Goal: Communication & Community: Answer question/provide support

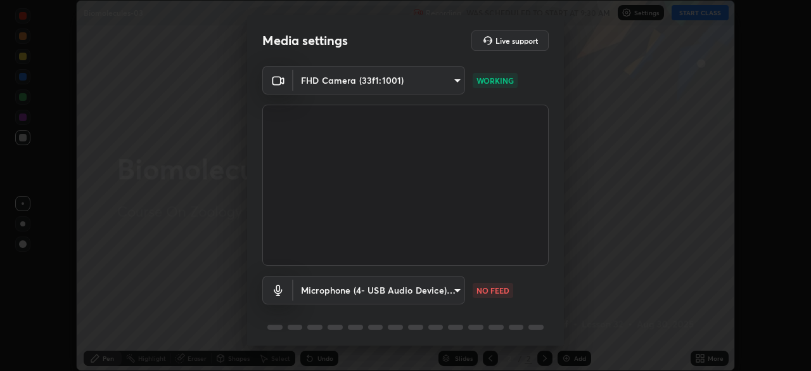
scroll to position [45, 0]
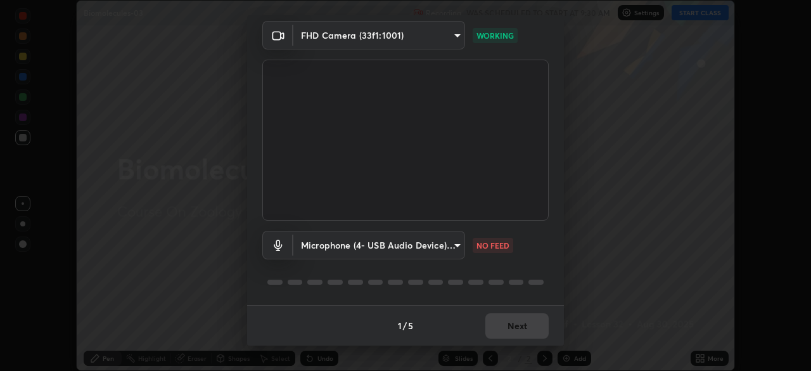
click at [497, 219] on video at bounding box center [405, 140] width 286 height 161
click at [515, 328] on div "1 / 5 Next" at bounding box center [405, 325] width 317 height 41
click at [517, 331] on div "1 / 5 Next" at bounding box center [405, 325] width 317 height 41
click at [520, 331] on div "1 / 5 Next" at bounding box center [405, 325] width 317 height 41
click at [522, 332] on div "1 / 5 Next" at bounding box center [405, 325] width 317 height 41
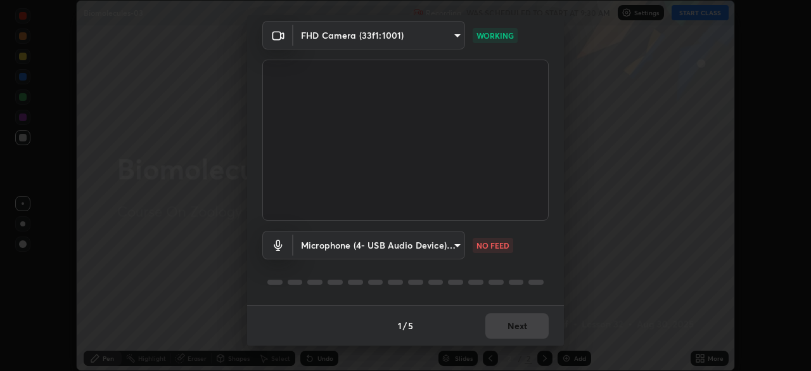
click at [525, 329] on div "1 / 5 Next" at bounding box center [405, 325] width 317 height 41
click at [525, 328] on div "1 / 5 Next" at bounding box center [405, 325] width 317 height 41
click at [508, 326] on div "1 / 5 Next" at bounding box center [405, 325] width 317 height 41
click at [513, 326] on div "1 / 5 Next" at bounding box center [405, 325] width 317 height 41
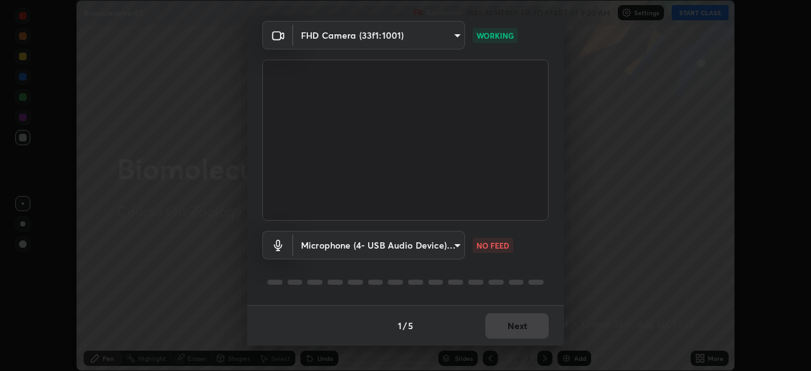
click at [521, 325] on div "1 / 5 Next" at bounding box center [405, 325] width 317 height 41
click at [525, 331] on div "1 / 5 Next" at bounding box center [405, 325] width 317 height 41
click at [526, 336] on div "1 / 5 Next" at bounding box center [405, 325] width 317 height 41
click at [526, 335] on div "1 / 5 Next" at bounding box center [405, 325] width 317 height 41
click at [526, 336] on div "1 / 5 Next" at bounding box center [405, 325] width 317 height 41
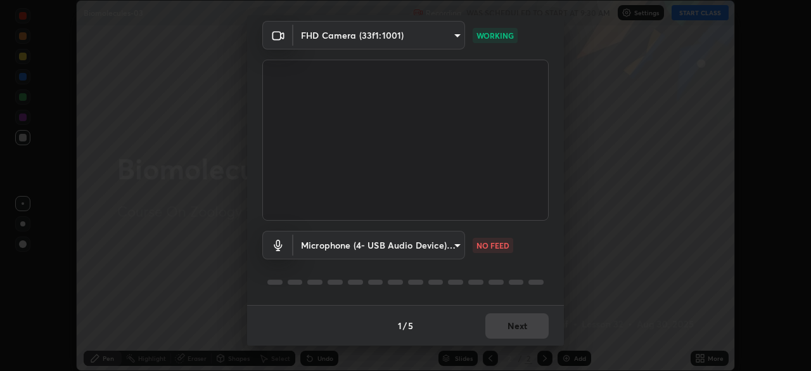
click at [525, 336] on div "1 / 5 Next" at bounding box center [405, 325] width 317 height 41
click at [525, 335] on div "1 / 5 Next" at bounding box center [405, 325] width 317 height 41
click at [527, 334] on div "1 / 5 Next" at bounding box center [405, 325] width 317 height 41
click at [519, 331] on div "1 / 5 Next" at bounding box center [405, 325] width 317 height 41
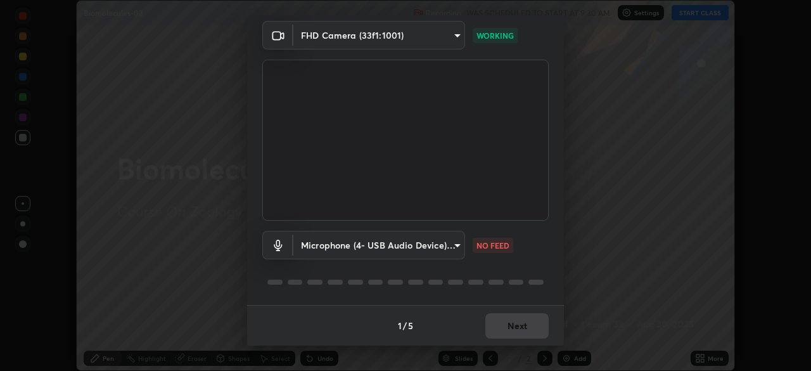
click at [522, 328] on div "1 / 5 Next" at bounding box center [405, 325] width 317 height 41
click at [443, 247] on body "Erase all Biomolecules-03 Recording WAS SCHEDULED TO START AT 9:30 AM Settings …" at bounding box center [405, 185] width 811 height 371
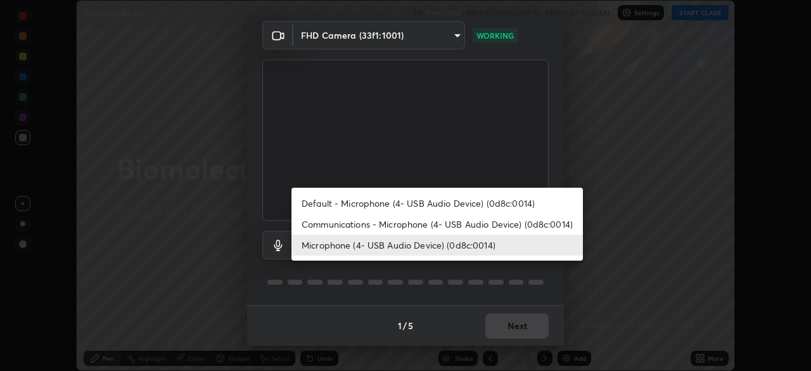
click at [443, 223] on li "Communications - Microphone (4- USB Audio Device) (0d8c:0014)" at bounding box center [436, 223] width 291 height 21
type input "communications"
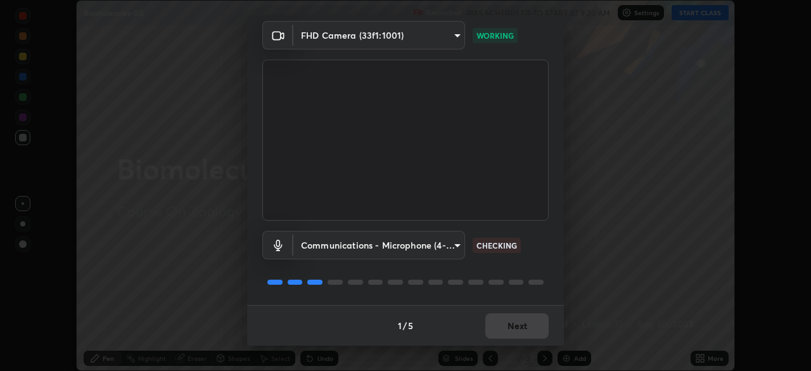
click at [492, 219] on video at bounding box center [405, 140] width 286 height 161
click at [495, 227] on div "Communications - Microphone (4- USB Audio Device) (0d8c:0014) communications CH…" at bounding box center [405, 262] width 286 height 84
click at [518, 323] on button "Next" at bounding box center [516, 325] width 63 height 25
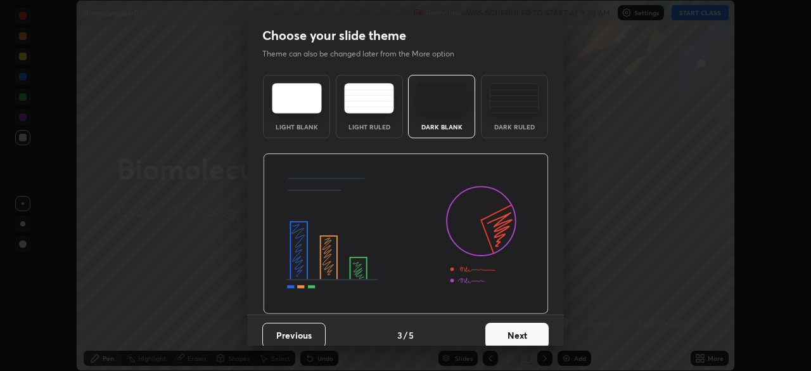
click at [522, 325] on button "Next" at bounding box center [516, 334] width 63 height 25
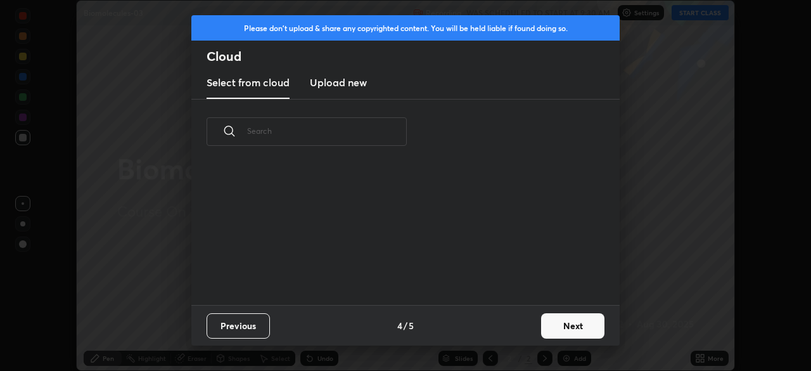
click at [576, 327] on button "Next" at bounding box center [572, 325] width 63 height 25
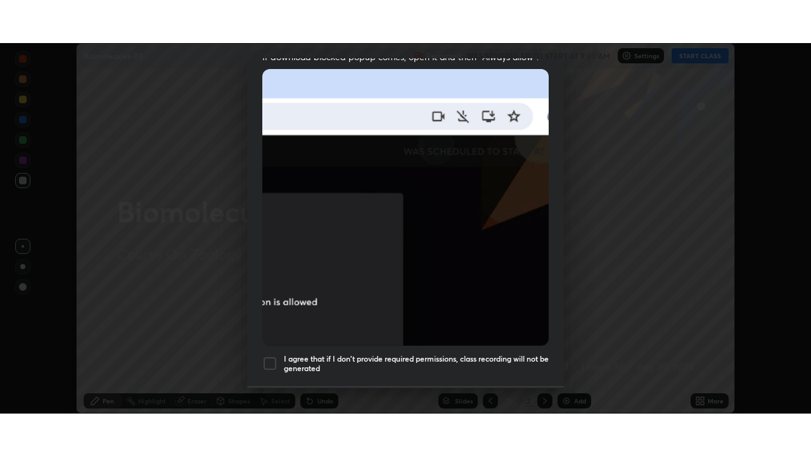
scroll to position [303, 0]
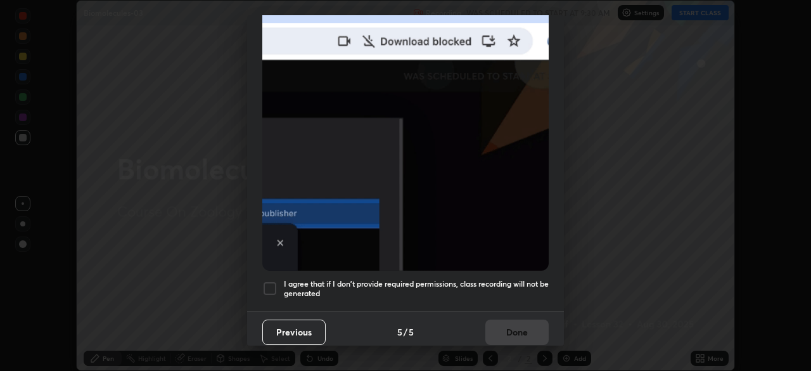
click at [478, 279] on h5 "I agree that if I don't provide required permissions, class recording will not …" at bounding box center [416, 289] width 265 height 20
click at [511, 327] on button "Done" at bounding box center [516, 331] width 63 height 25
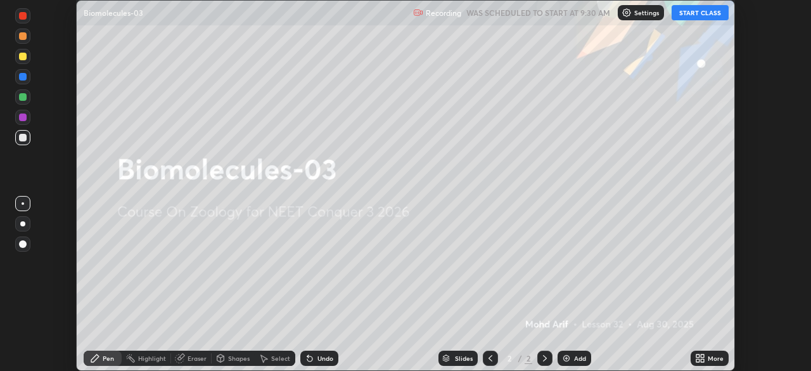
click at [717, 356] on div "More" at bounding box center [716, 358] width 16 height 6
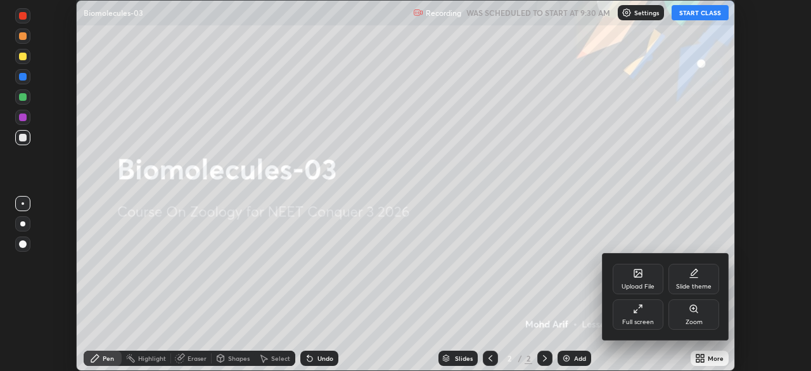
click at [651, 321] on div "Full screen" at bounding box center [638, 322] width 32 height 6
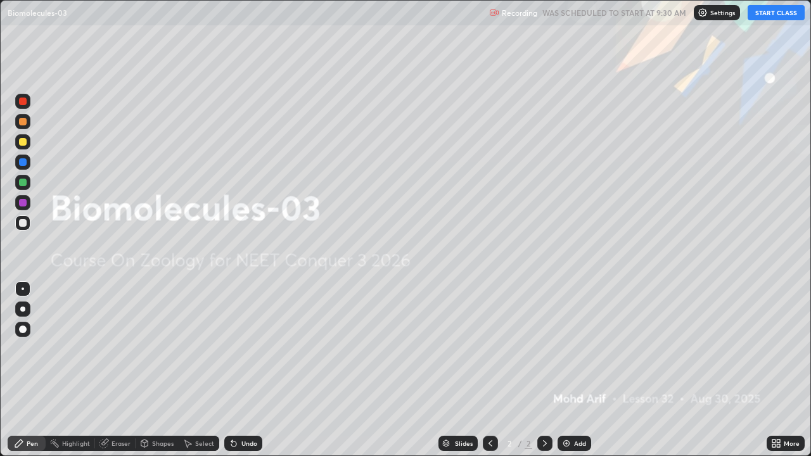
scroll to position [456, 811]
click at [781, 13] on button "START CLASS" at bounding box center [776, 12] width 57 height 15
click at [574, 370] on div "Add" at bounding box center [580, 443] width 12 height 6
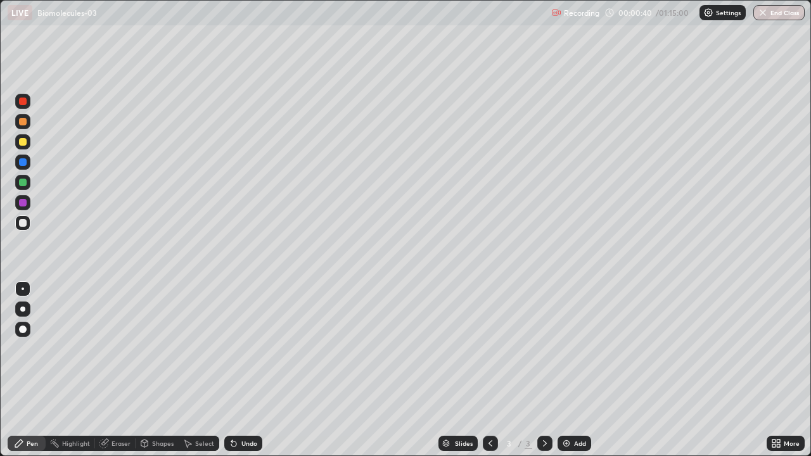
click at [22, 310] on div at bounding box center [22, 309] width 5 height 5
click at [21, 143] on div at bounding box center [23, 142] width 8 height 8
click at [22, 143] on div at bounding box center [23, 142] width 8 height 8
click at [22, 139] on div at bounding box center [23, 142] width 8 height 8
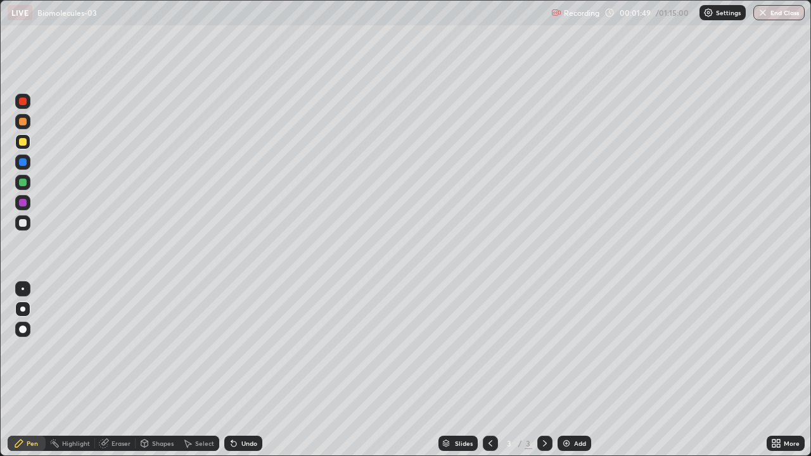
click at [22, 141] on div at bounding box center [23, 142] width 8 height 8
click at [23, 120] on div at bounding box center [23, 122] width 8 height 8
click at [24, 120] on div at bounding box center [23, 122] width 8 height 8
click at [23, 329] on div at bounding box center [23, 330] width 8 height 8
click at [27, 222] on div at bounding box center [22, 222] width 15 height 15
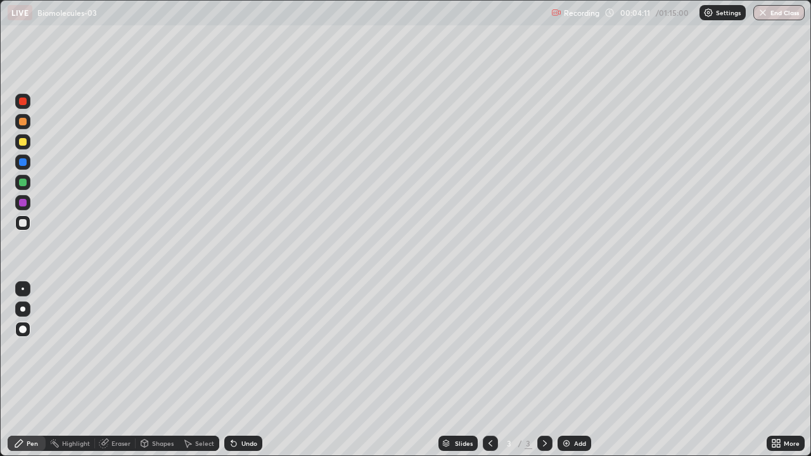
click at [28, 307] on div at bounding box center [22, 309] width 15 height 15
click at [24, 144] on div at bounding box center [23, 142] width 8 height 8
click at [242, 370] on div "Undo" at bounding box center [249, 443] width 16 height 6
click at [247, 370] on div "Undo" at bounding box center [249, 443] width 16 height 6
click at [20, 121] on div at bounding box center [23, 122] width 8 height 8
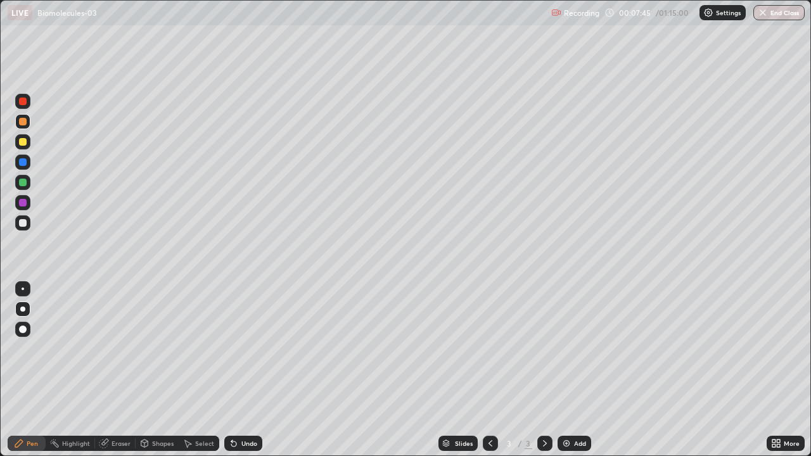
click at [25, 220] on div at bounding box center [23, 223] width 8 height 8
click at [21, 333] on div at bounding box center [22, 329] width 15 height 15
click at [23, 332] on div at bounding box center [23, 330] width 8 height 8
click at [23, 329] on div at bounding box center [23, 330] width 8 height 8
click at [24, 208] on div at bounding box center [22, 202] width 15 height 15
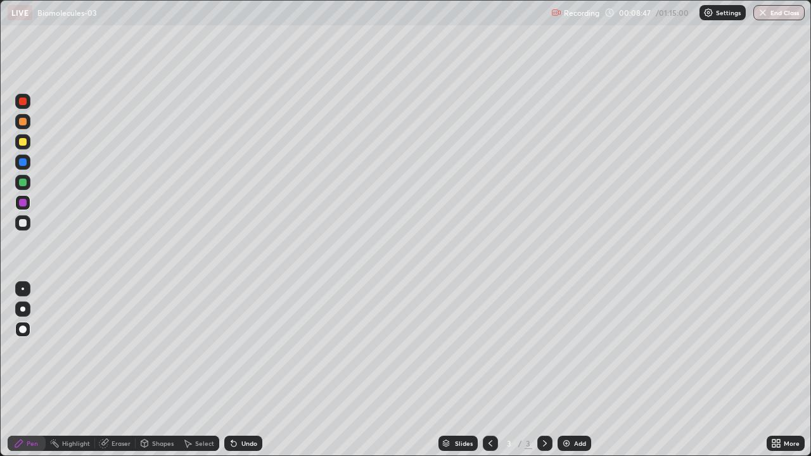
click at [21, 161] on div at bounding box center [23, 162] width 8 height 8
click at [23, 332] on div at bounding box center [23, 330] width 8 height 8
click at [23, 328] on div at bounding box center [23, 330] width 8 height 8
click at [23, 309] on div at bounding box center [22, 309] width 5 height 5
click at [22, 224] on div at bounding box center [23, 223] width 8 height 8
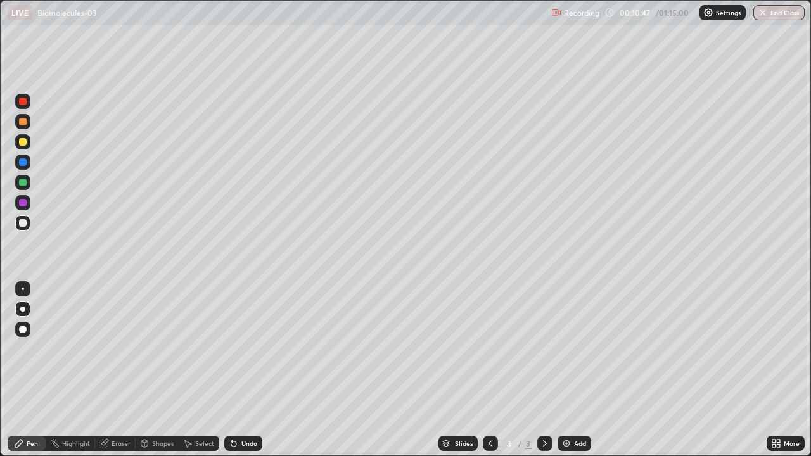
click at [23, 142] on div at bounding box center [23, 142] width 8 height 8
click at [21, 222] on div at bounding box center [23, 223] width 8 height 8
click at [22, 329] on div at bounding box center [23, 330] width 8 height 8
click at [253, 370] on div "Undo" at bounding box center [249, 443] width 16 height 6
click at [567, 370] on img at bounding box center [566, 443] width 10 height 10
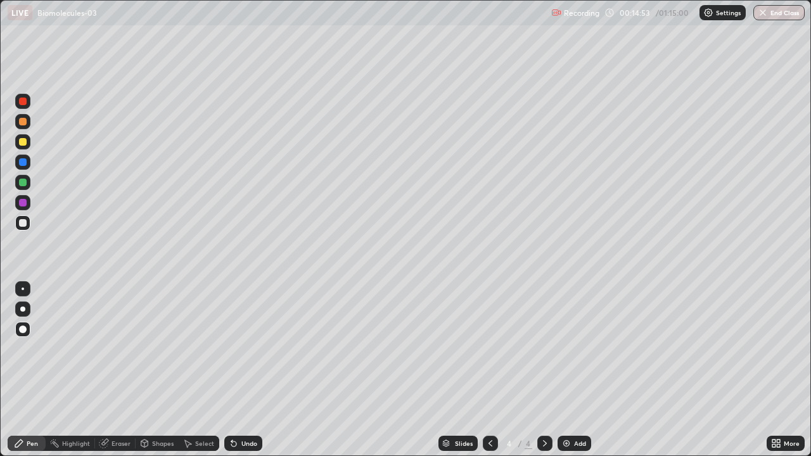
click at [20, 123] on div at bounding box center [23, 122] width 8 height 8
click at [22, 122] on div at bounding box center [23, 122] width 8 height 8
click at [24, 309] on div at bounding box center [22, 309] width 5 height 5
click at [22, 309] on div at bounding box center [22, 309] width 5 height 5
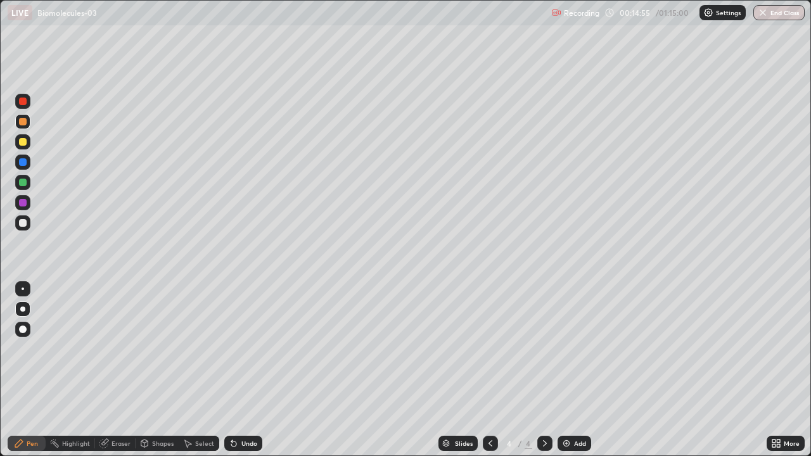
click at [22, 307] on div at bounding box center [22, 309] width 5 height 5
click at [21, 224] on div at bounding box center [23, 223] width 8 height 8
click at [246, 370] on div "Undo" at bounding box center [249, 443] width 16 height 6
click at [248, 370] on div "Undo" at bounding box center [249, 443] width 16 height 6
click at [239, 370] on div "Undo" at bounding box center [243, 443] width 38 height 15
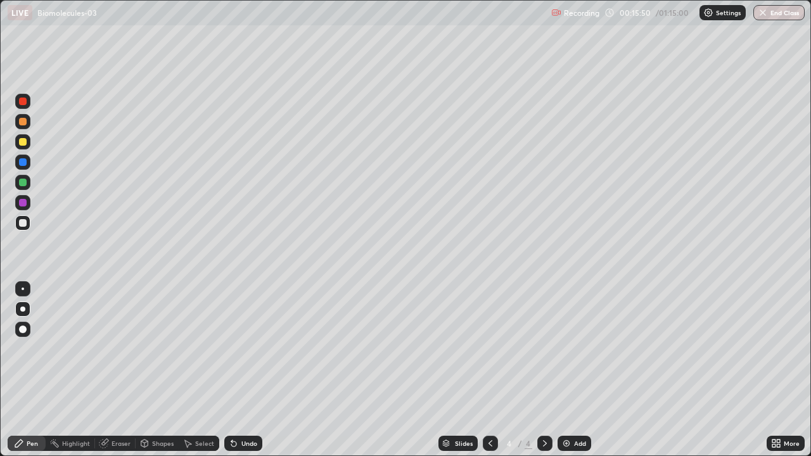
click at [242, 370] on div "Undo" at bounding box center [249, 443] width 16 height 6
click at [115, 370] on div "Eraser" at bounding box center [121, 443] width 19 height 6
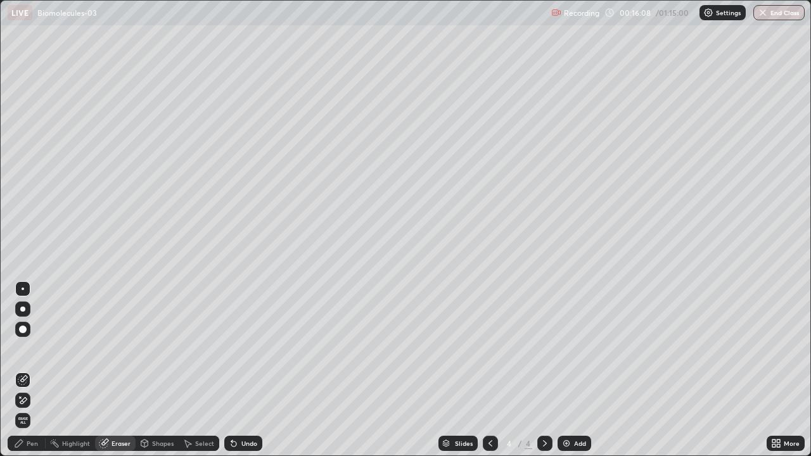
click at [24, 370] on icon at bounding box center [23, 400] width 7 height 6
click at [25, 370] on div "Pen" at bounding box center [27, 443] width 38 height 15
click at [27, 370] on div "Pen" at bounding box center [32, 443] width 11 height 6
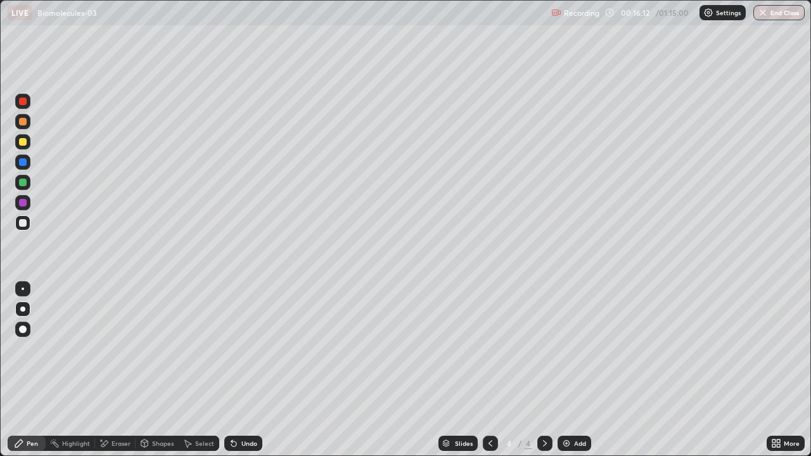
click at [23, 309] on div at bounding box center [22, 309] width 5 height 5
click at [25, 309] on div at bounding box center [22, 309] width 5 height 5
click at [22, 145] on div at bounding box center [23, 142] width 8 height 8
click at [24, 144] on div at bounding box center [23, 142] width 8 height 8
click at [243, 370] on div "Undo" at bounding box center [243, 443] width 38 height 15
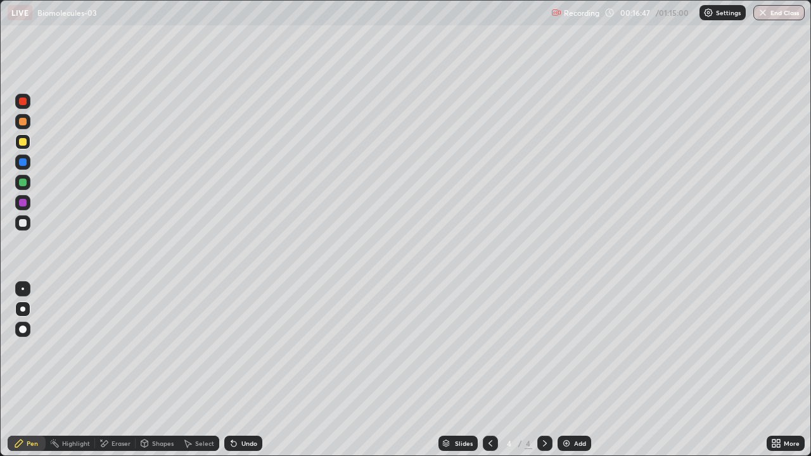
click at [23, 124] on div at bounding box center [23, 122] width 8 height 8
click at [21, 123] on div at bounding box center [23, 122] width 8 height 8
click at [22, 119] on div at bounding box center [23, 122] width 8 height 8
click at [25, 328] on div at bounding box center [23, 330] width 8 height 8
click at [25, 324] on div at bounding box center [22, 329] width 15 height 15
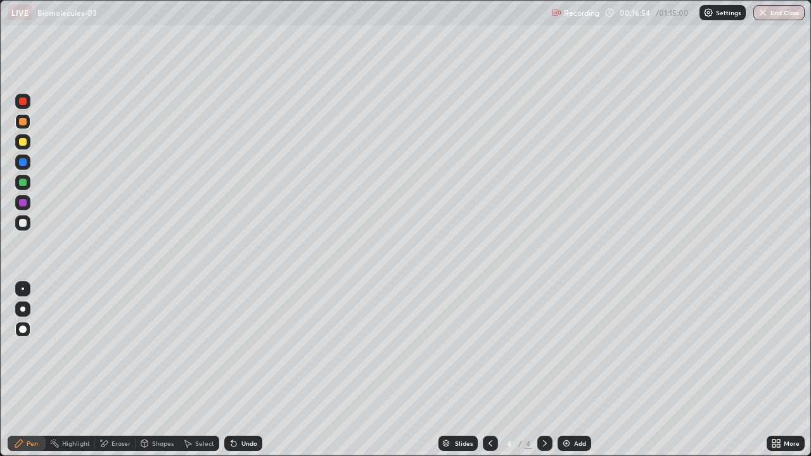
click at [23, 163] on div at bounding box center [23, 162] width 8 height 8
click at [23, 289] on div at bounding box center [23, 289] width 3 height 3
click at [25, 307] on div at bounding box center [22, 309] width 15 height 15
click at [243, 370] on div "Undo" at bounding box center [249, 443] width 16 height 6
click at [23, 183] on div at bounding box center [23, 183] width 8 height 8
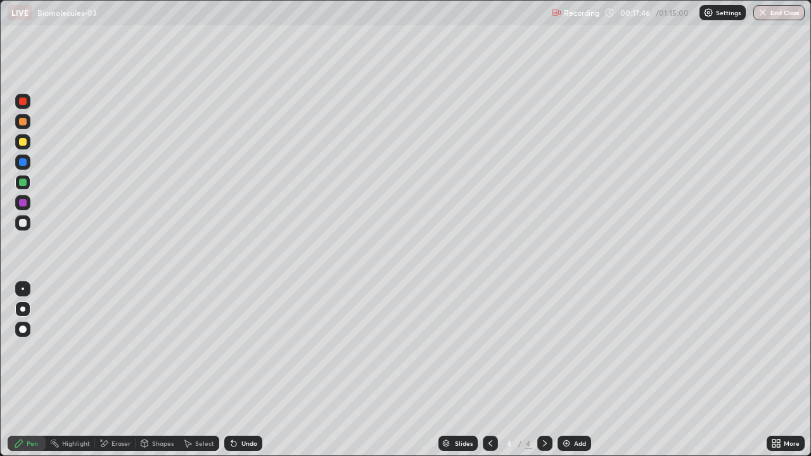
click at [245, 370] on div "Undo" at bounding box center [243, 443] width 38 height 15
click at [22, 142] on div at bounding box center [23, 142] width 8 height 8
click at [22, 141] on div at bounding box center [23, 142] width 8 height 8
click at [23, 141] on div at bounding box center [23, 142] width 8 height 8
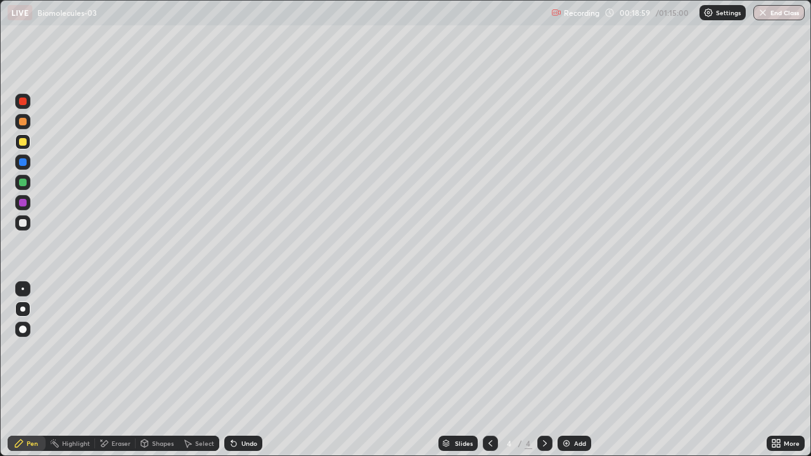
click at [22, 326] on div at bounding box center [23, 330] width 8 height 8
click at [23, 324] on div at bounding box center [22, 329] width 15 height 15
click at [21, 222] on div at bounding box center [23, 223] width 8 height 8
click at [22, 307] on div at bounding box center [22, 309] width 5 height 5
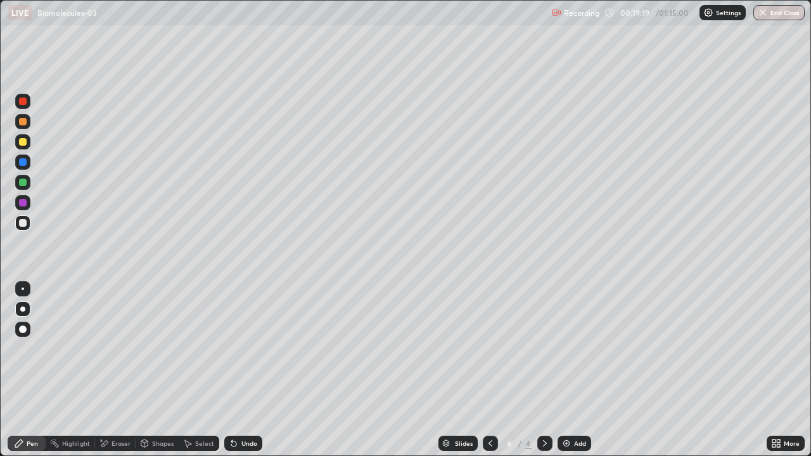
click at [23, 204] on div at bounding box center [23, 203] width 8 height 8
click at [488, 370] on icon at bounding box center [490, 443] width 10 height 10
click at [245, 370] on div "Undo" at bounding box center [249, 443] width 16 height 6
click at [241, 370] on div "Undo" at bounding box center [249, 443] width 16 height 6
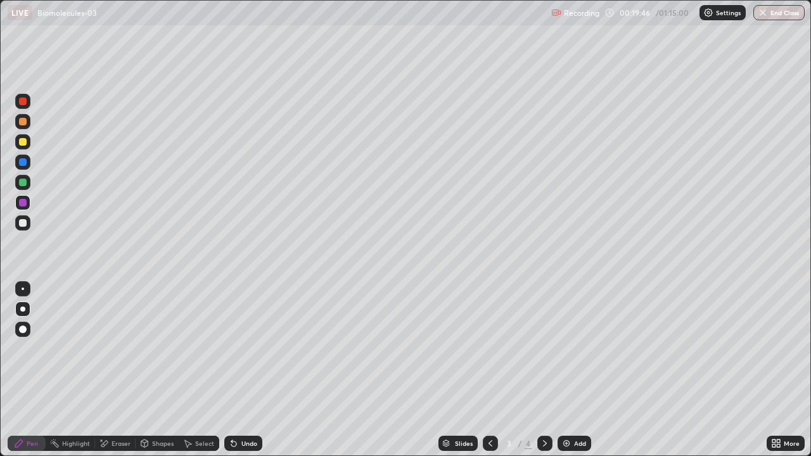
click at [241, 370] on div "Undo" at bounding box center [249, 443] width 16 height 6
click at [244, 370] on div "Undo" at bounding box center [243, 443] width 38 height 15
click at [544, 370] on icon at bounding box center [545, 443] width 10 height 10
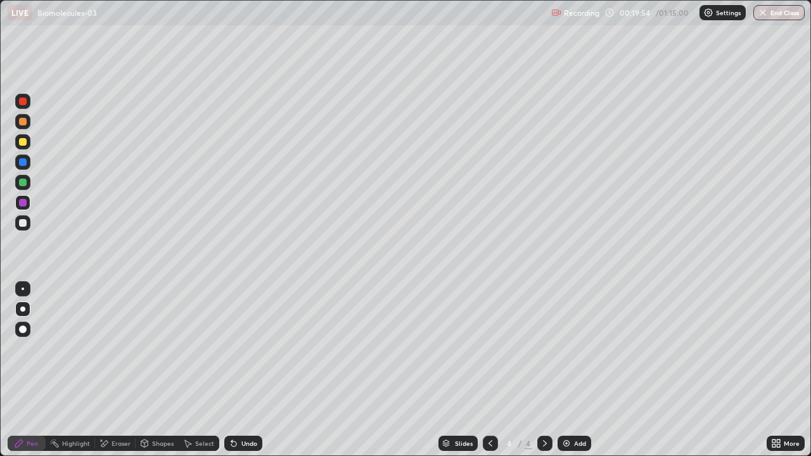
click at [29, 228] on div at bounding box center [22, 222] width 15 height 15
click at [245, 370] on div "Undo" at bounding box center [249, 443] width 16 height 6
click at [23, 203] on div at bounding box center [23, 203] width 8 height 8
click at [23, 142] on div at bounding box center [23, 142] width 8 height 8
click at [23, 324] on div at bounding box center [22, 329] width 15 height 15
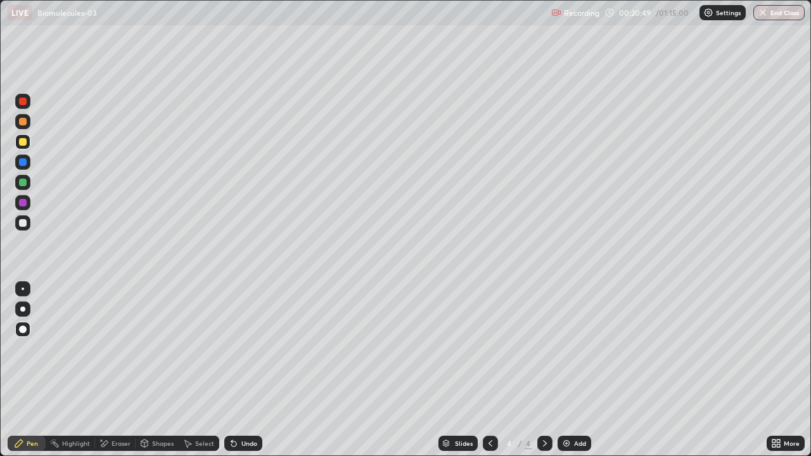
click at [23, 200] on div at bounding box center [23, 203] width 8 height 8
click at [24, 222] on div at bounding box center [23, 223] width 8 height 8
click at [25, 310] on div at bounding box center [22, 309] width 15 height 15
click at [23, 144] on div at bounding box center [23, 142] width 8 height 8
click at [21, 328] on div at bounding box center [23, 330] width 8 height 8
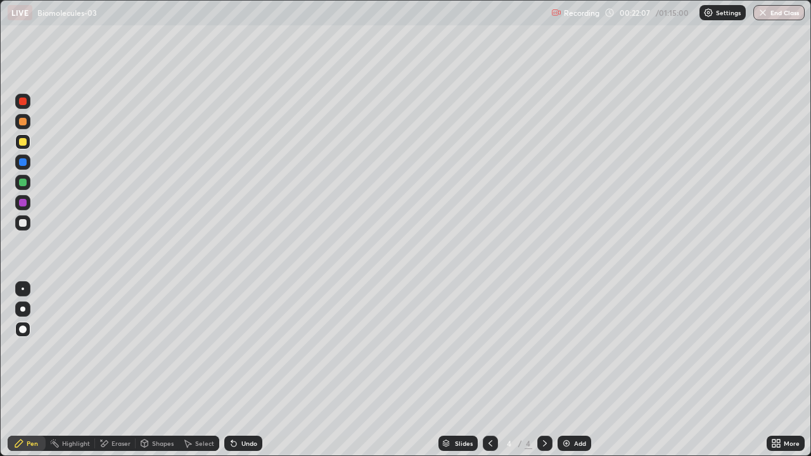
click at [23, 328] on div at bounding box center [23, 330] width 8 height 8
click at [23, 329] on div at bounding box center [23, 330] width 8 height 8
click at [22, 307] on div at bounding box center [22, 309] width 5 height 5
click at [24, 221] on div at bounding box center [23, 223] width 8 height 8
click at [23, 142] on div at bounding box center [23, 142] width 8 height 8
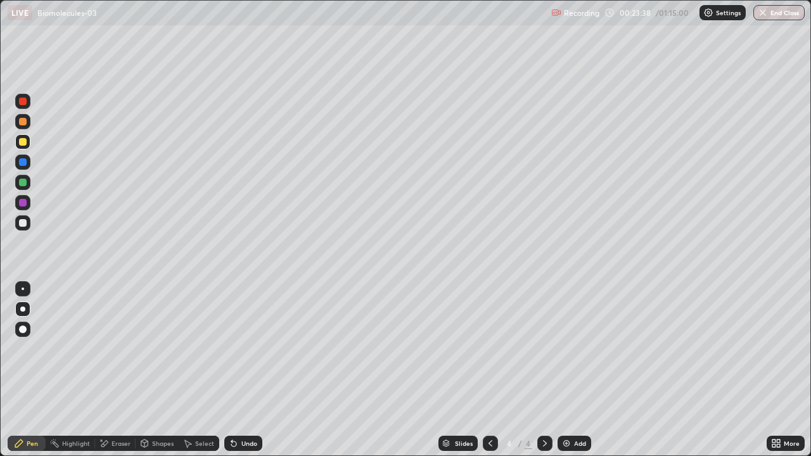
click at [23, 224] on div at bounding box center [23, 223] width 8 height 8
click at [252, 370] on div "Undo" at bounding box center [243, 443] width 38 height 15
click at [22, 146] on div at bounding box center [22, 141] width 15 height 15
click at [22, 181] on div at bounding box center [23, 183] width 8 height 8
click at [22, 186] on div at bounding box center [23, 183] width 8 height 8
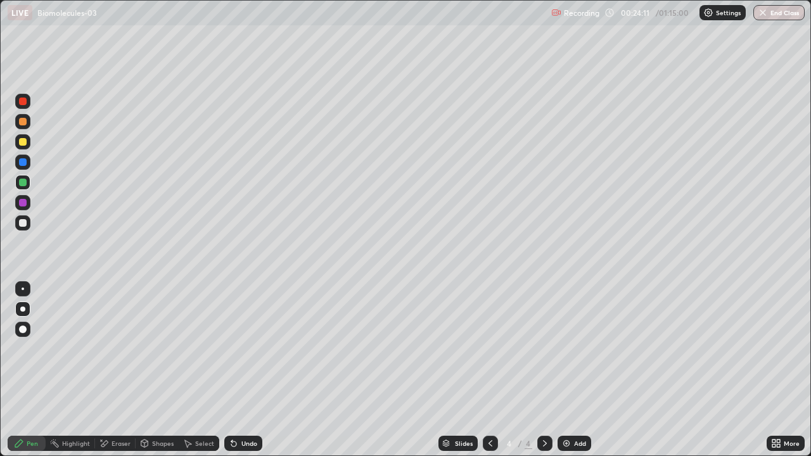
click at [23, 309] on div at bounding box center [22, 309] width 5 height 5
click at [23, 222] on div at bounding box center [23, 223] width 8 height 8
click at [23, 200] on div at bounding box center [23, 203] width 8 height 8
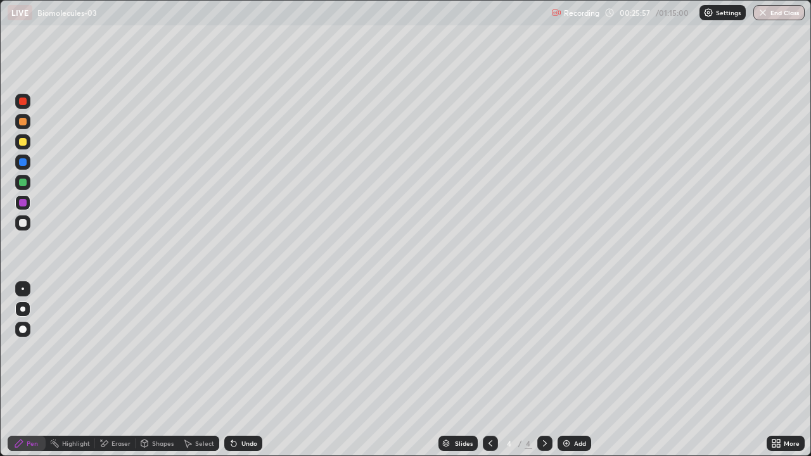
click at [115, 370] on div "Eraser" at bounding box center [121, 443] width 19 height 6
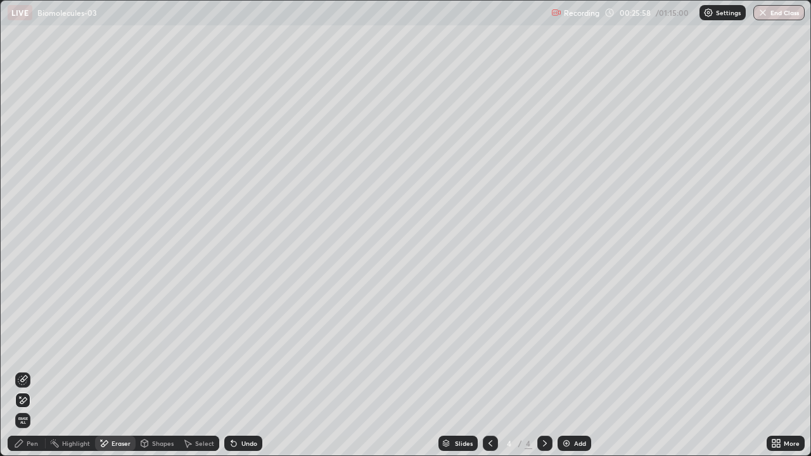
click at [25, 370] on icon at bounding box center [23, 379] width 7 height 6
click at [29, 370] on div "Pen" at bounding box center [32, 443] width 11 height 6
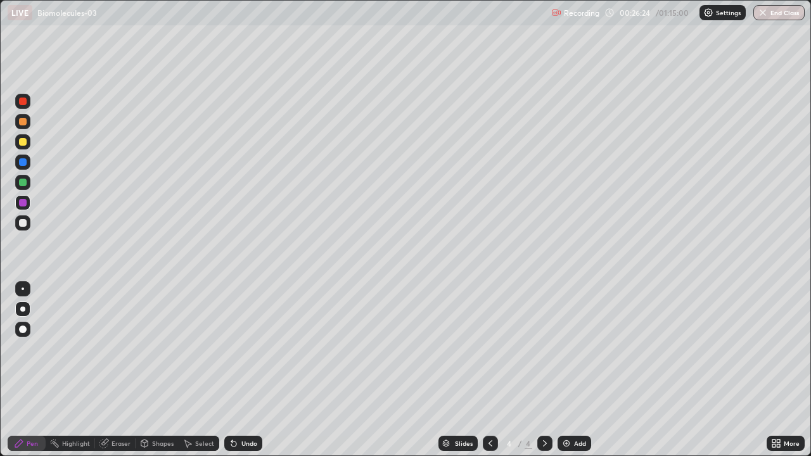
click at [25, 221] on div at bounding box center [23, 223] width 8 height 8
click at [23, 162] on div at bounding box center [23, 162] width 8 height 8
click at [23, 222] on div at bounding box center [23, 223] width 8 height 8
click at [23, 203] on div at bounding box center [23, 203] width 8 height 8
click at [578, 370] on div "Add" at bounding box center [580, 443] width 12 height 6
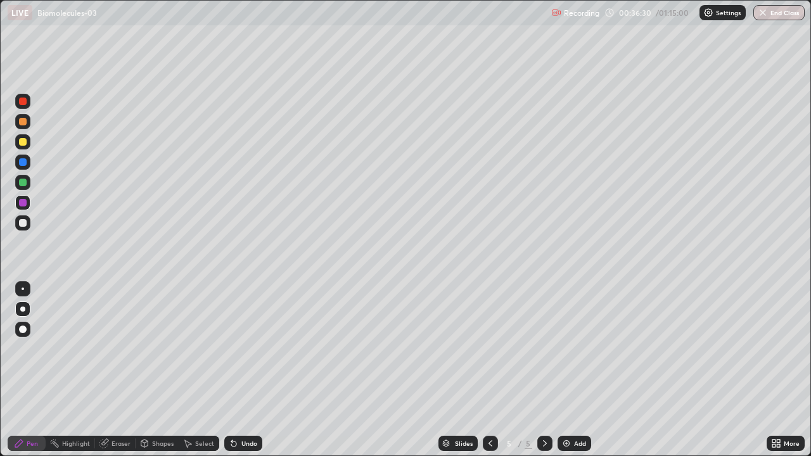
click at [23, 309] on div at bounding box center [22, 309] width 5 height 5
click at [21, 143] on div at bounding box center [23, 142] width 8 height 8
click at [23, 144] on div at bounding box center [23, 142] width 8 height 8
click at [23, 120] on div at bounding box center [23, 122] width 8 height 8
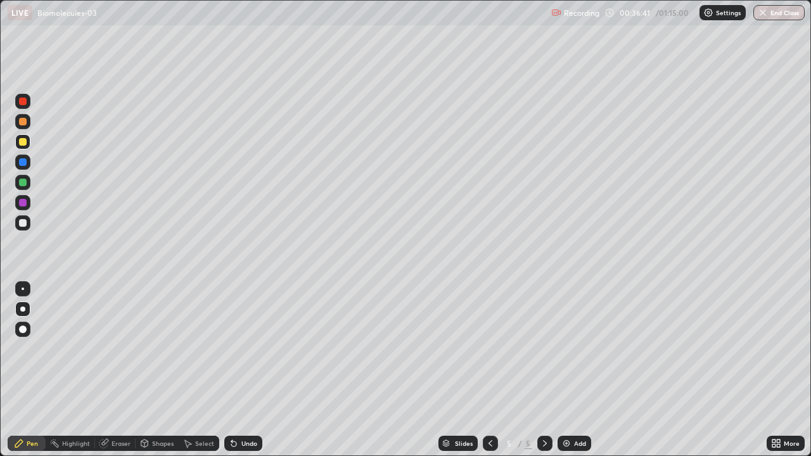
click at [23, 120] on div at bounding box center [23, 122] width 8 height 8
click at [25, 122] on div at bounding box center [23, 122] width 8 height 8
click at [23, 185] on div at bounding box center [23, 183] width 8 height 8
click at [24, 220] on div at bounding box center [23, 223] width 8 height 8
click at [23, 121] on div at bounding box center [23, 122] width 8 height 8
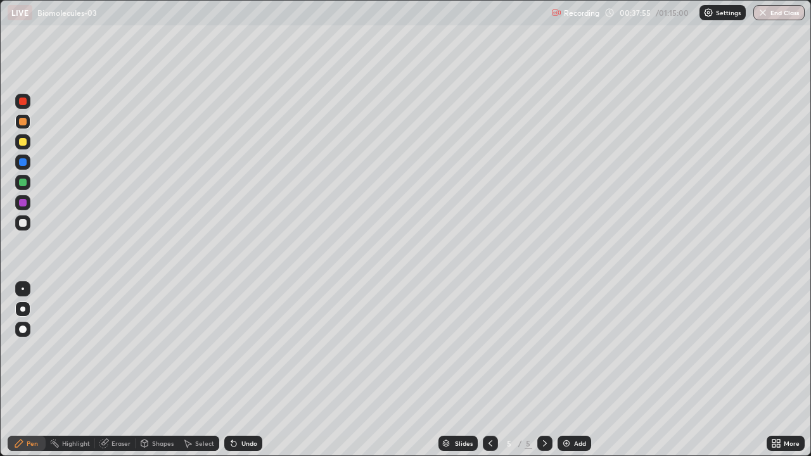
click at [21, 120] on div at bounding box center [23, 122] width 8 height 8
click at [23, 162] on div at bounding box center [23, 162] width 8 height 8
click at [25, 162] on div at bounding box center [23, 162] width 8 height 8
click at [21, 183] on div at bounding box center [23, 183] width 8 height 8
click at [20, 206] on div at bounding box center [23, 203] width 8 height 8
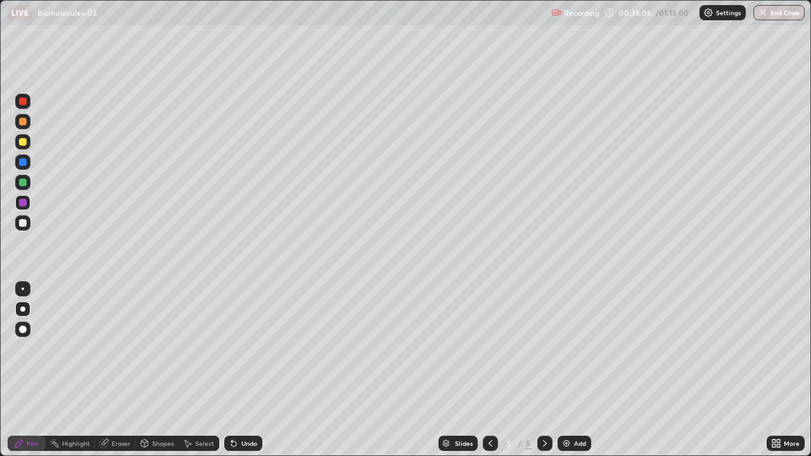
click at [24, 222] on div at bounding box center [23, 223] width 8 height 8
click at [21, 121] on div at bounding box center [23, 122] width 8 height 8
click at [22, 223] on div at bounding box center [23, 223] width 8 height 8
click at [25, 141] on div at bounding box center [23, 142] width 8 height 8
click at [23, 224] on div at bounding box center [23, 223] width 8 height 8
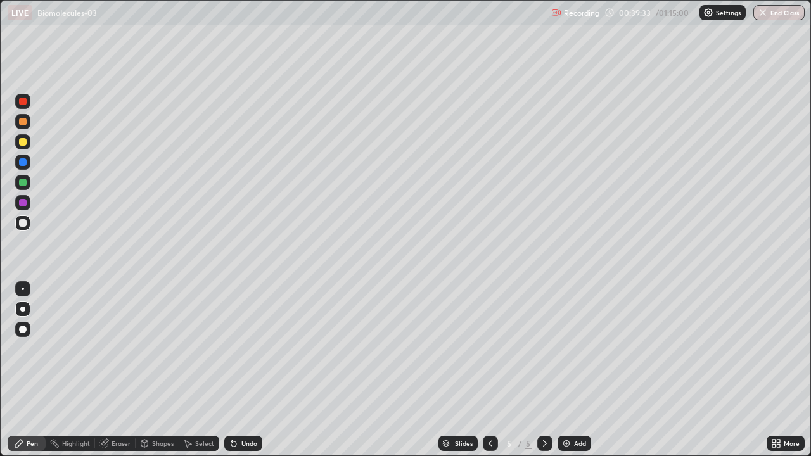
click at [23, 165] on div at bounding box center [23, 162] width 8 height 8
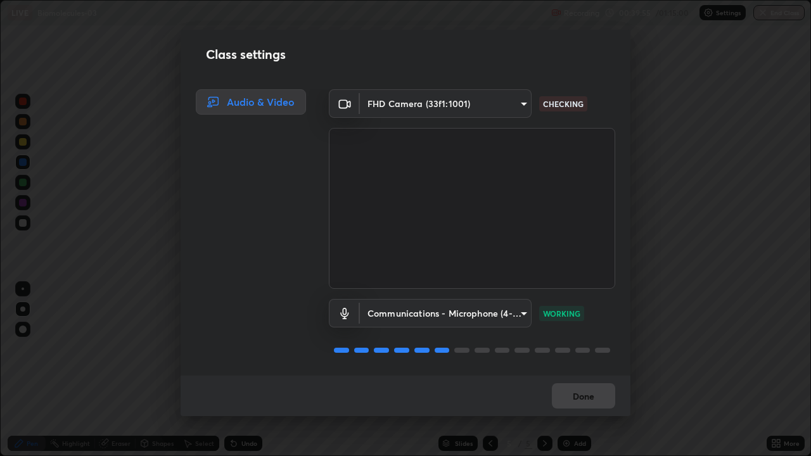
scroll to position [1, 0]
click at [571, 370] on button "Done" at bounding box center [583, 395] width 63 height 25
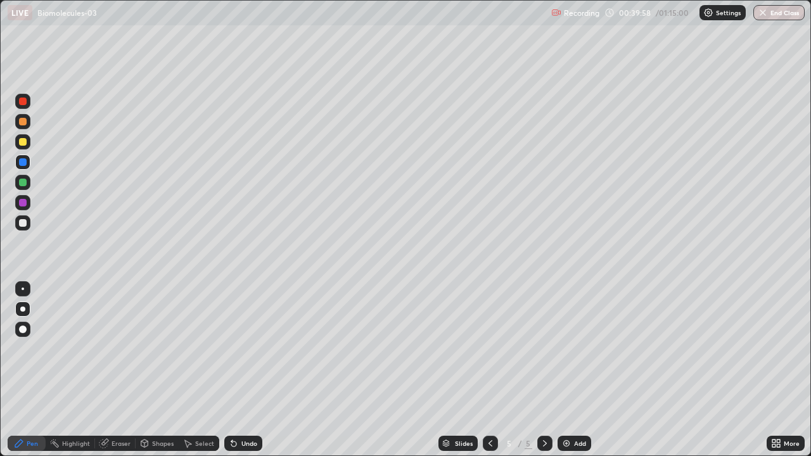
click at [573, 370] on button "Done" at bounding box center [583, 395] width 63 height 25
click at [23, 289] on div at bounding box center [23, 289] width 3 height 3
click at [22, 205] on div at bounding box center [23, 203] width 8 height 8
click at [578, 370] on div "Add" at bounding box center [580, 443] width 12 height 6
click at [23, 309] on div at bounding box center [22, 309] width 5 height 5
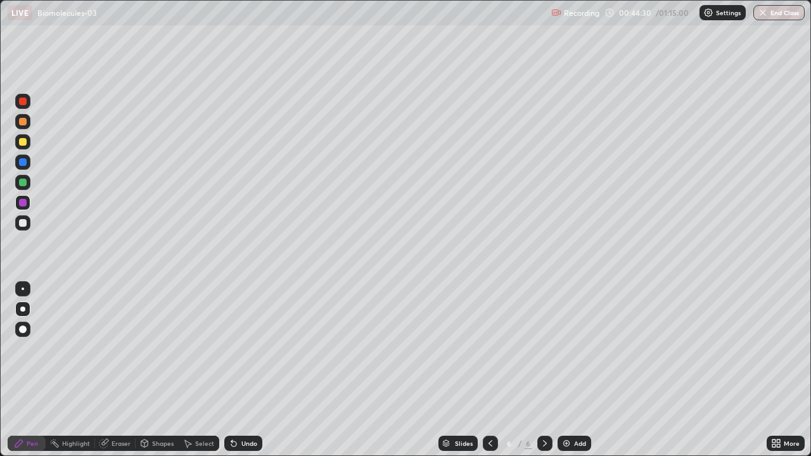
click at [23, 289] on div at bounding box center [23, 289] width 3 height 3
click at [23, 220] on div at bounding box center [23, 223] width 8 height 8
click at [23, 309] on div at bounding box center [22, 309] width 5 height 5
click at [23, 143] on div at bounding box center [23, 142] width 8 height 8
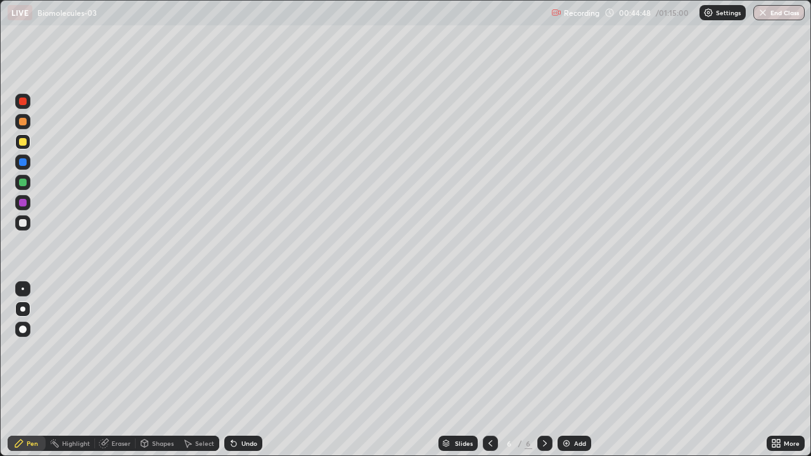
click at [234, 370] on icon at bounding box center [233, 444] width 5 height 5
click at [233, 370] on icon at bounding box center [234, 443] width 10 height 10
click at [236, 370] on icon at bounding box center [234, 443] width 10 height 10
click at [237, 370] on icon at bounding box center [234, 443] width 10 height 10
click at [238, 370] on div "Undo" at bounding box center [243, 443] width 38 height 15
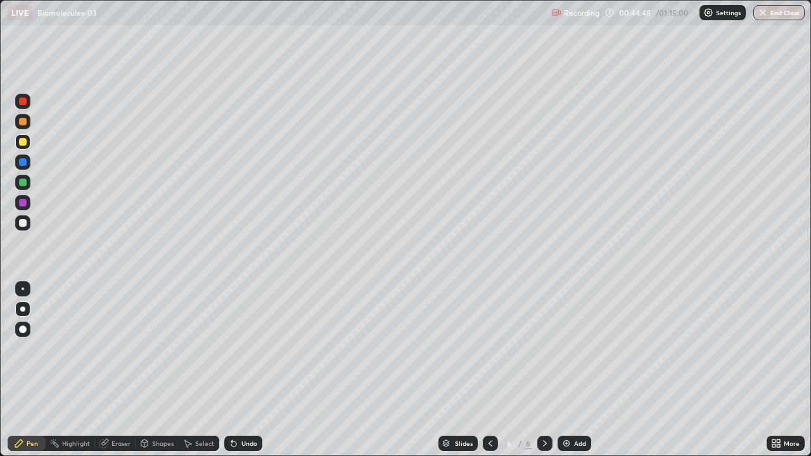
click at [238, 370] on div "Undo" at bounding box center [243, 443] width 38 height 15
click at [237, 370] on div "Undo" at bounding box center [243, 443] width 38 height 15
click at [235, 370] on icon at bounding box center [234, 443] width 10 height 10
click at [234, 370] on icon at bounding box center [233, 444] width 5 height 5
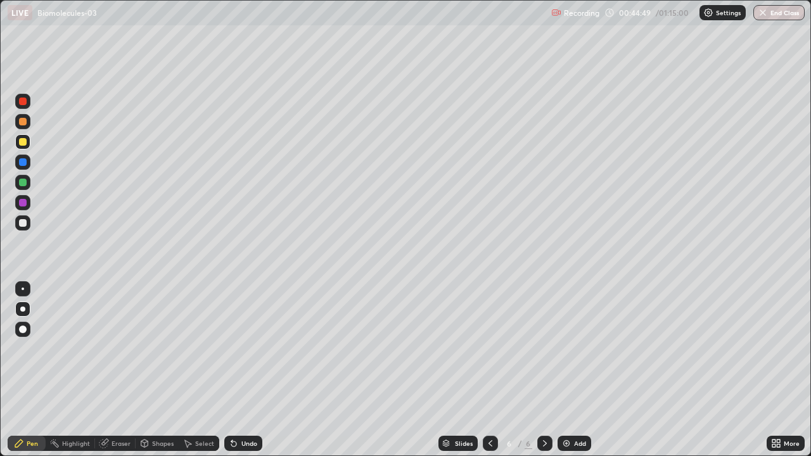
click at [234, 370] on icon at bounding box center [234, 443] width 10 height 10
click at [234, 370] on icon at bounding box center [233, 444] width 5 height 5
click at [232, 370] on icon at bounding box center [233, 444] width 5 height 5
click at [239, 370] on div "Undo" at bounding box center [243, 443] width 38 height 15
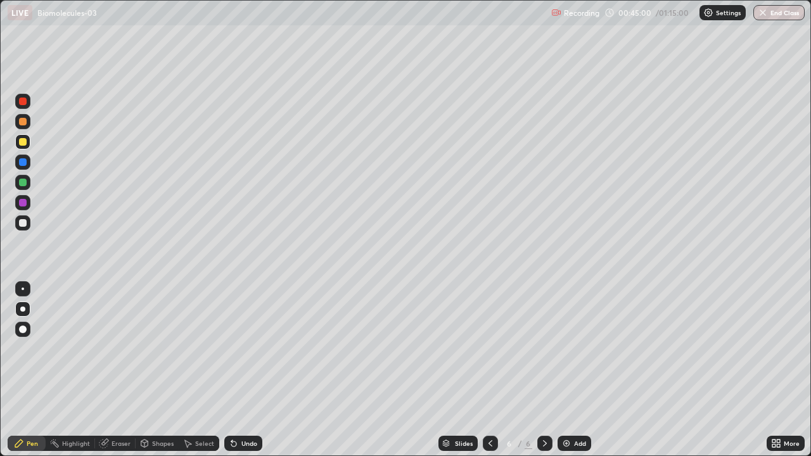
click at [487, 370] on icon at bounding box center [490, 443] width 10 height 10
click at [544, 370] on icon at bounding box center [545, 443] width 10 height 10
click at [23, 165] on div at bounding box center [23, 162] width 8 height 8
click at [20, 205] on div at bounding box center [23, 203] width 8 height 8
click at [253, 370] on div "Undo" at bounding box center [249, 443] width 16 height 6
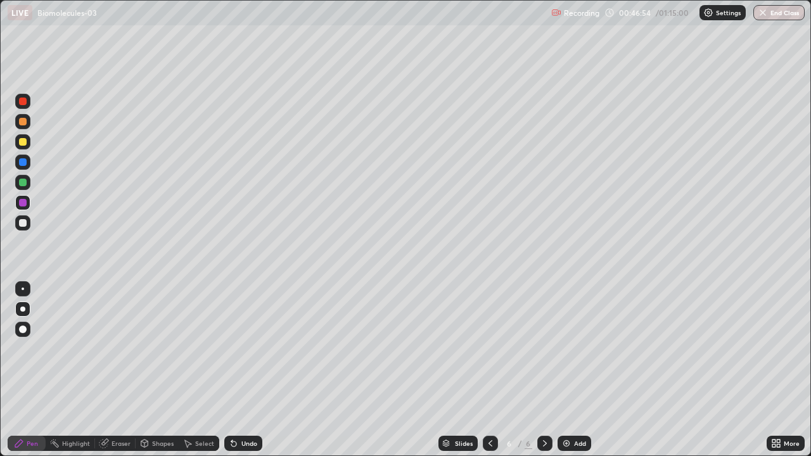
click at [23, 326] on div at bounding box center [23, 330] width 8 height 8
click at [22, 163] on div at bounding box center [23, 162] width 8 height 8
click at [23, 309] on div at bounding box center [22, 309] width 5 height 5
click at [19, 124] on div at bounding box center [22, 121] width 15 height 15
click at [26, 201] on div at bounding box center [23, 203] width 8 height 8
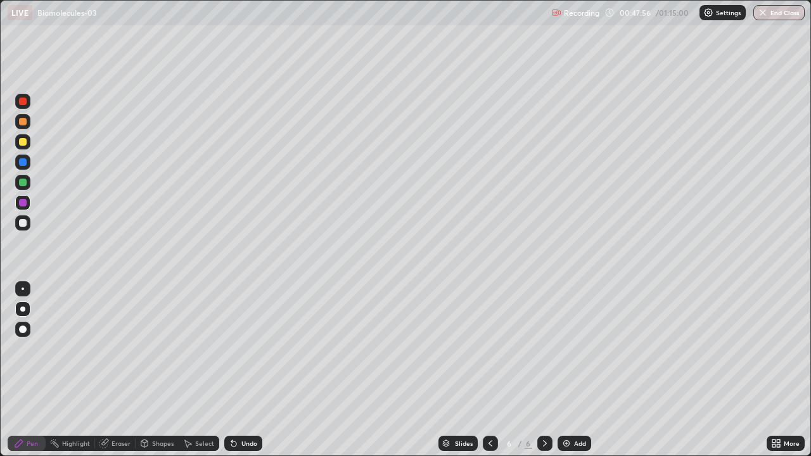
click at [124, 370] on div "Eraser" at bounding box center [121, 443] width 19 height 6
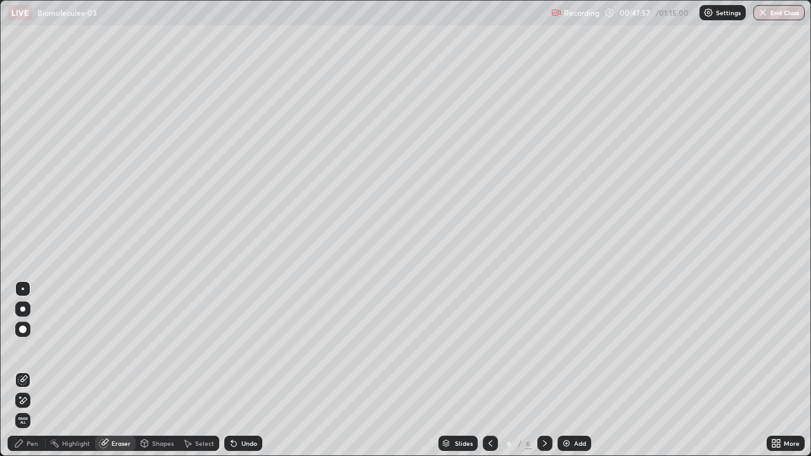
click at [28, 370] on div at bounding box center [22, 380] width 15 height 15
click at [33, 370] on div "Pen" at bounding box center [32, 443] width 11 height 6
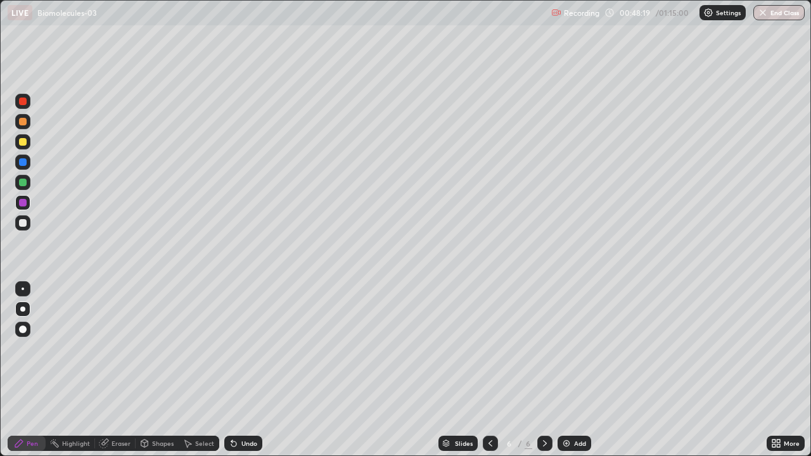
click at [24, 164] on div at bounding box center [23, 162] width 8 height 8
click at [21, 122] on div at bounding box center [23, 122] width 8 height 8
click at [22, 202] on div at bounding box center [23, 203] width 8 height 8
click at [21, 142] on div at bounding box center [23, 142] width 8 height 8
click at [20, 125] on div at bounding box center [23, 122] width 8 height 8
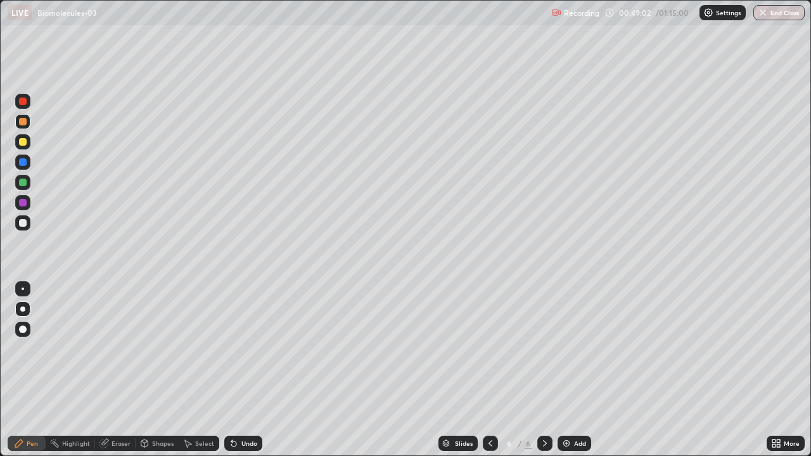
click at [20, 229] on div at bounding box center [22, 222] width 15 height 15
click at [22, 222] on div at bounding box center [23, 223] width 8 height 8
click at [23, 309] on div at bounding box center [22, 309] width 5 height 5
click at [23, 141] on div at bounding box center [23, 142] width 8 height 8
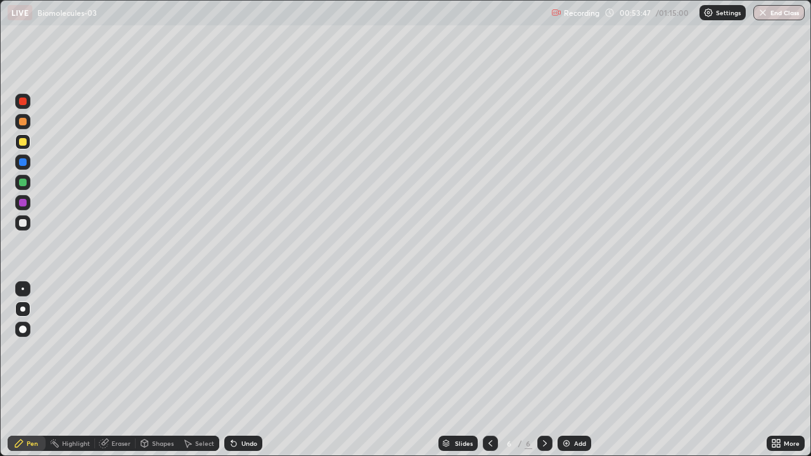
click at [245, 370] on div "Undo" at bounding box center [243, 443] width 38 height 15
click at [243, 370] on div "Undo" at bounding box center [249, 443] width 16 height 6
click at [245, 370] on div "Undo" at bounding box center [249, 443] width 16 height 6
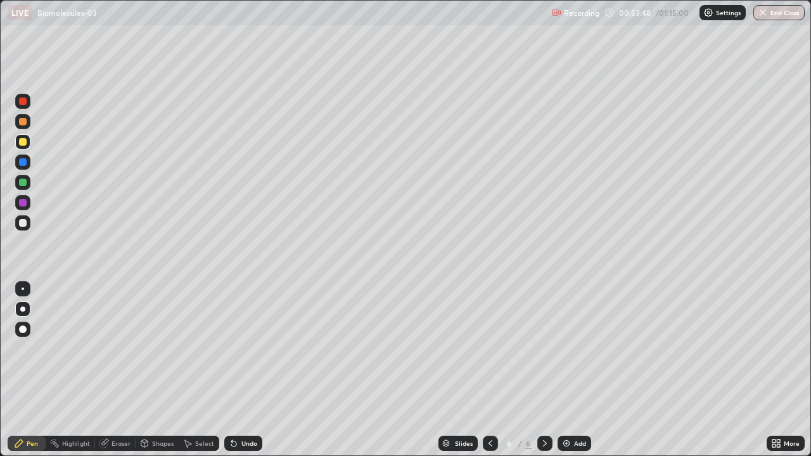
click at [243, 370] on div "Undo" at bounding box center [249, 443] width 16 height 6
click at [245, 370] on div "Undo" at bounding box center [243, 443] width 38 height 15
click at [24, 202] on div at bounding box center [23, 203] width 8 height 8
click at [112, 370] on div "Eraser" at bounding box center [121, 443] width 19 height 6
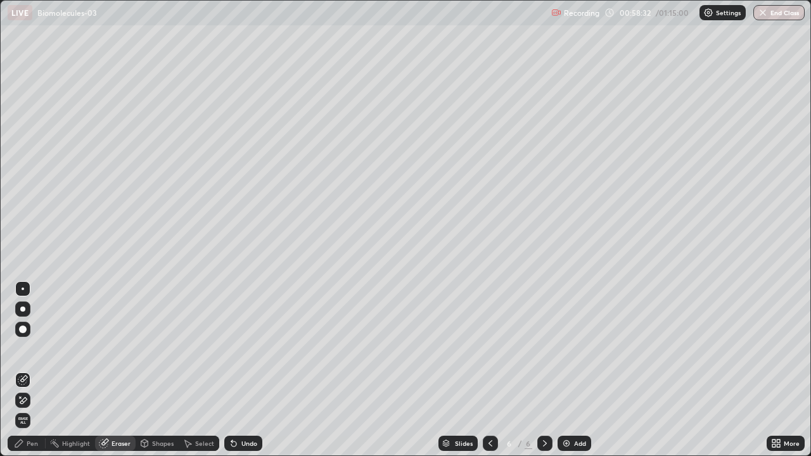
click at [26, 370] on icon at bounding box center [23, 380] width 10 height 10
click at [30, 370] on div "Pen" at bounding box center [32, 443] width 11 height 6
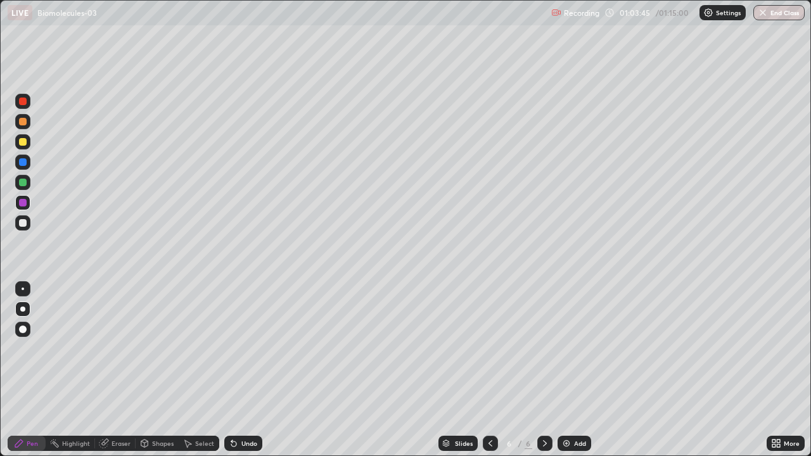
click at [23, 370] on icon at bounding box center [19, 443] width 10 height 10
click at [22, 370] on div "Pen" at bounding box center [27, 443] width 38 height 15
click at [21, 326] on div at bounding box center [23, 330] width 8 height 8
click at [20, 328] on div at bounding box center [23, 330] width 8 height 8
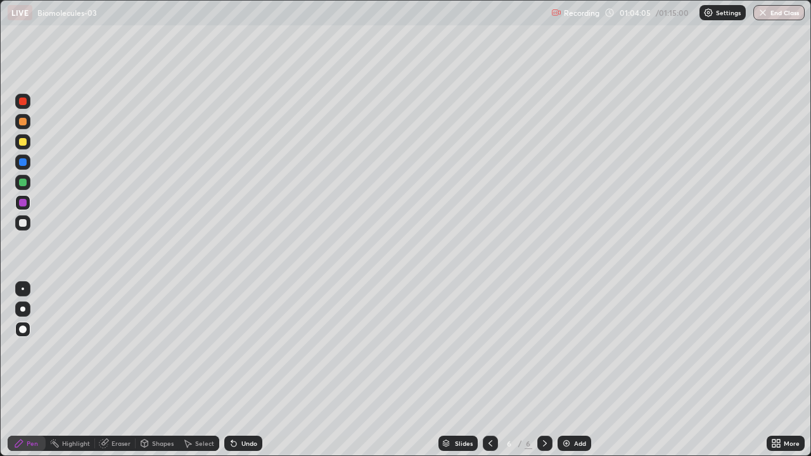
click at [570, 370] on div "Add" at bounding box center [575, 443] width 34 height 15
click at [21, 143] on div at bounding box center [23, 142] width 8 height 8
click at [23, 146] on div at bounding box center [22, 141] width 15 height 15
click at [24, 119] on div at bounding box center [23, 122] width 8 height 8
click at [24, 311] on div at bounding box center [22, 309] width 15 height 15
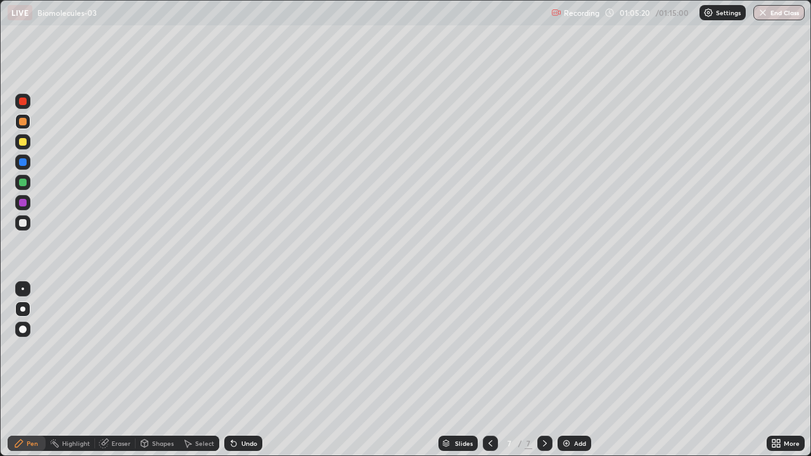
click at [243, 370] on div "Undo" at bounding box center [249, 443] width 16 height 6
click at [246, 370] on div "Undo" at bounding box center [249, 443] width 16 height 6
click at [244, 370] on div "Undo" at bounding box center [243, 443] width 38 height 15
click at [245, 370] on div "Undo" at bounding box center [243, 443] width 38 height 15
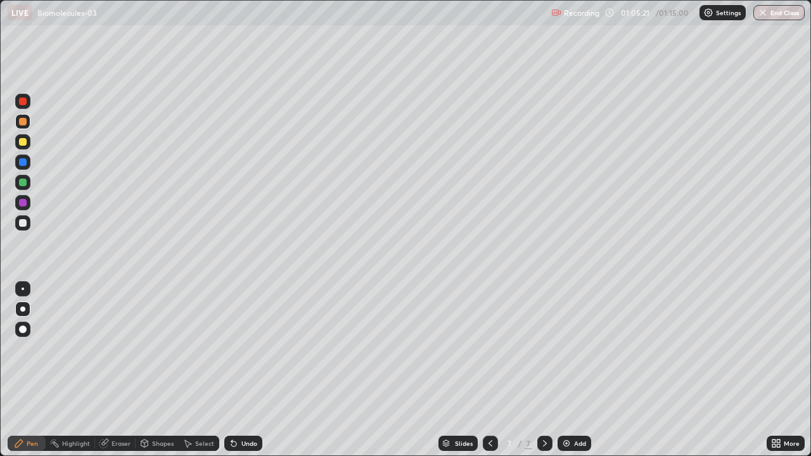
click at [245, 370] on div "Undo" at bounding box center [243, 443] width 38 height 15
click at [248, 370] on div "Undo" at bounding box center [249, 443] width 16 height 6
click at [247, 370] on div "Undo" at bounding box center [249, 443] width 16 height 6
click at [250, 370] on div "Undo" at bounding box center [249, 443] width 16 height 6
click at [248, 370] on div "Undo" at bounding box center [249, 443] width 16 height 6
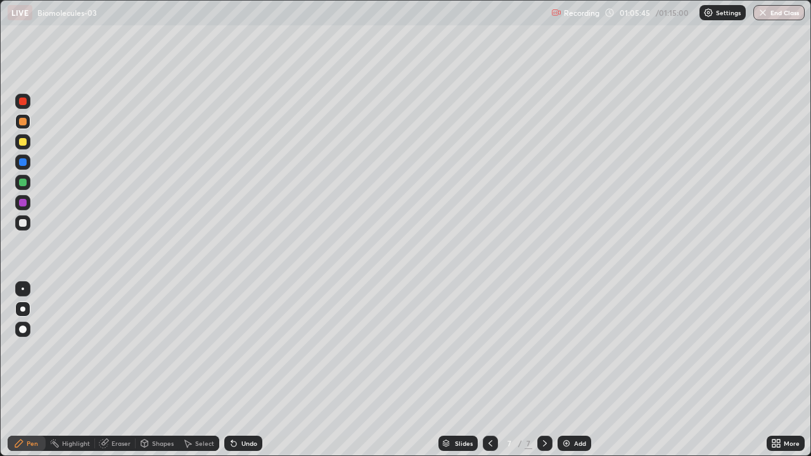
click at [22, 141] on div at bounding box center [23, 142] width 8 height 8
click at [23, 223] on div at bounding box center [23, 223] width 8 height 8
click at [229, 370] on div "Undo" at bounding box center [243, 443] width 38 height 15
click at [490, 370] on div at bounding box center [490, 443] width 15 height 15
click at [544, 370] on icon at bounding box center [545, 443] width 10 height 10
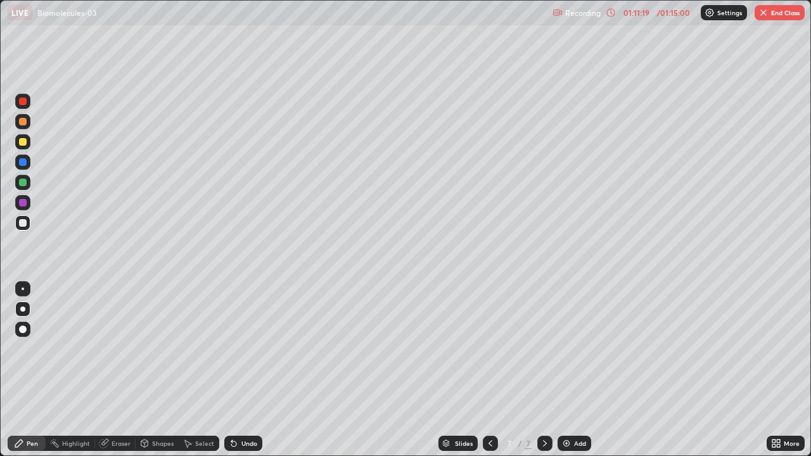
click at [782, 13] on button "End Class" at bounding box center [780, 12] width 50 height 15
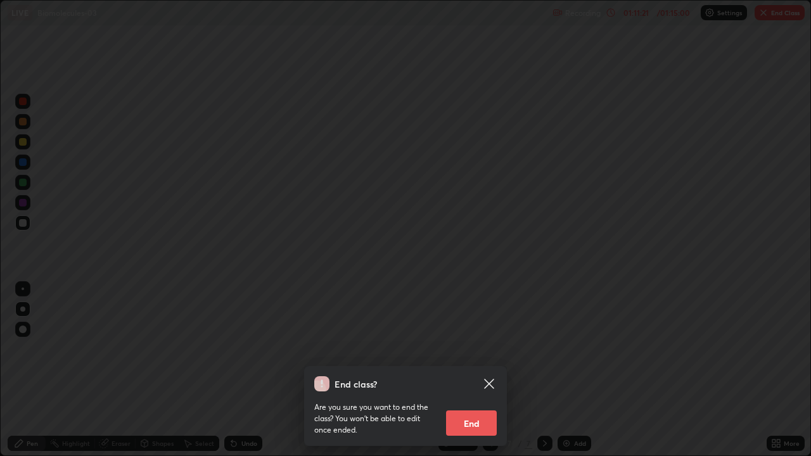
click at [477, 370] on button "End" at bounding box center [471, 423] width 51 height 25
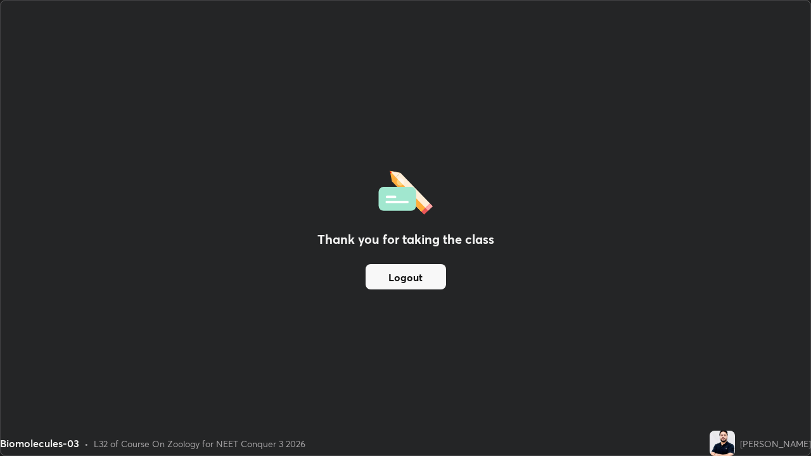
click at [417, 272] on button "Logout" at bounding box center [406, 276] width 80 height 25
